Goal: Check status: Check status

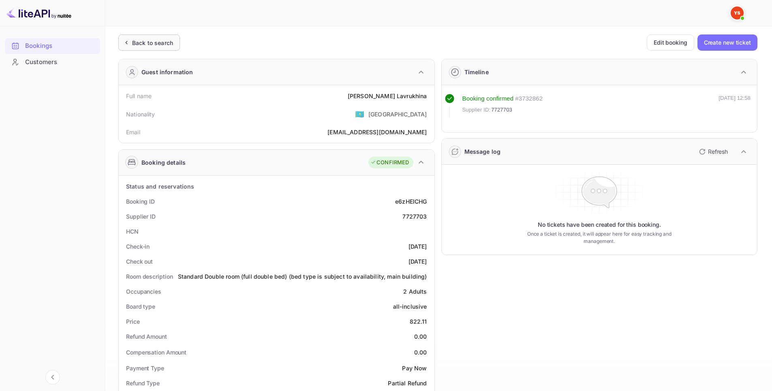
click at [159, 44] on div "Back to search" at bounding box center [152, 42] width 41 height 9
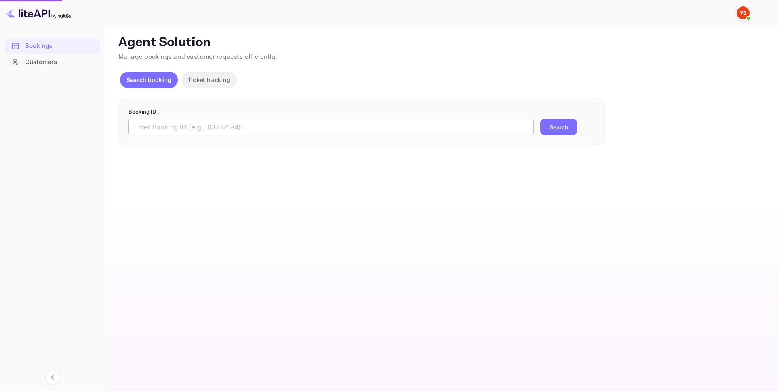
click at [273, 131] on input "text" at bounding box center [330, 127] width 405 height 16
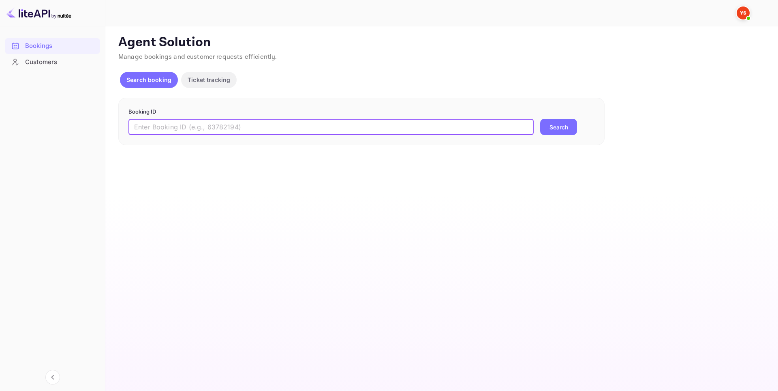
paste input "9885208"
type input "9885208"
click at [569, 128] on button "Search" at bounding box center [558, 127] width 37 height 16
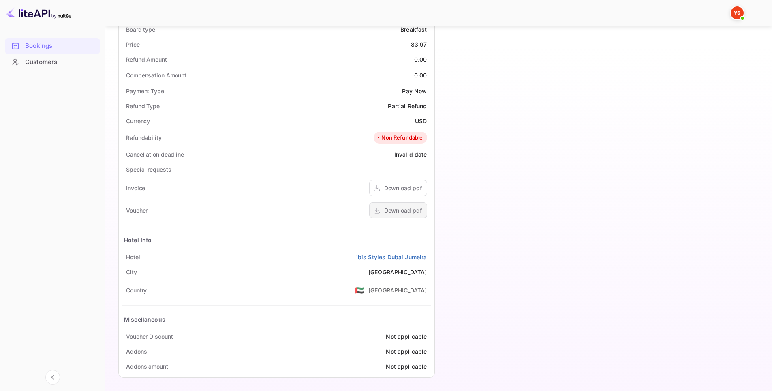
scroll to position [275, 0]
click at [391, 212] on div "Download pdf" at bounding box center [403, 211] width 38 height 9
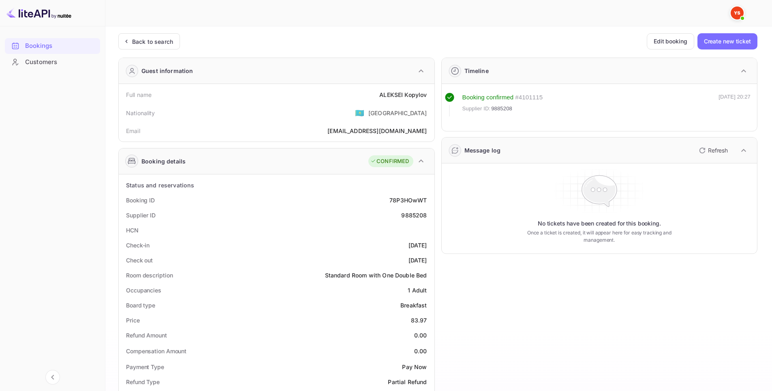
scroll to position [0, 0]
click at [412, 216] on div "9885208" at bounding box center [414, 216] width 26 height 9
copy div "9885208"
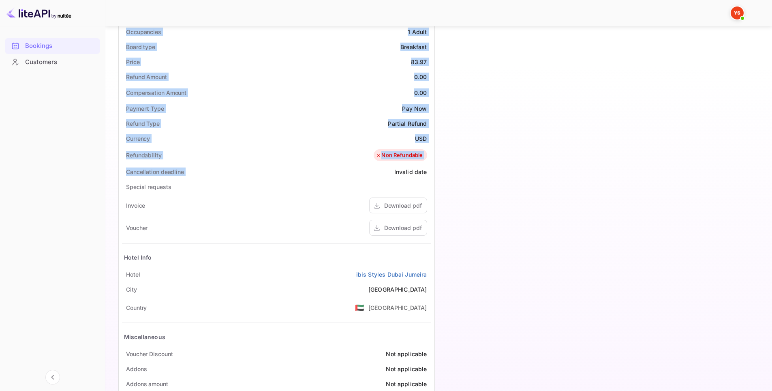
scroll to position [279, 0]
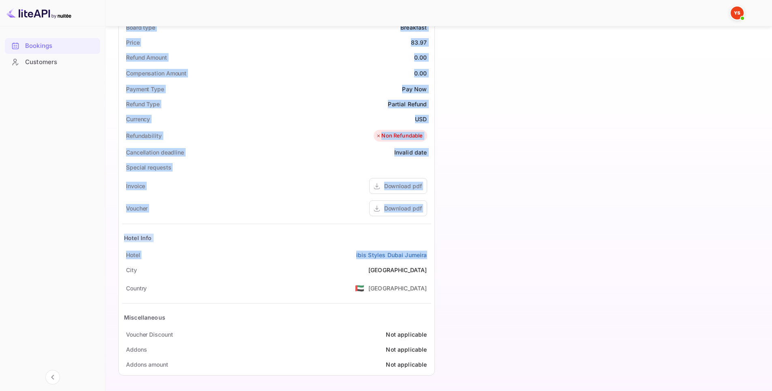
drag, startPoint x: 114, startPoint y: 93, endPoint x: 431, endPoint y: 252, distance: 354.8
click at [431, 252] on div "Unsaved Changes Ticket Affiliate URL [URL][DOMAIN_NAME] Business partner name N…" at bounding box center [433, 64] width 657 height 633
copy div "Full name [PERSON_NAME] Nationality 🇰🇿 [DEMOGRAPHIC_DATA] Email [EMAIL_ADDRESS]…"
